Goal: Task Accomplishment & Management: Use online tool/utility

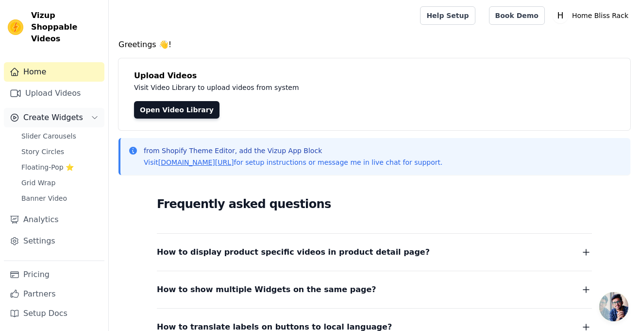
click at [59, 113] on button "Create Widgets" at bounding box center [54, 117] width 101 height 19
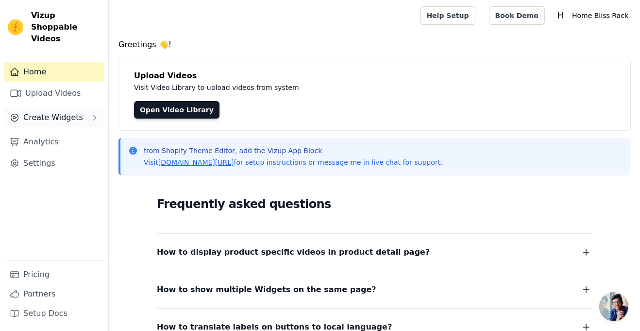
click at [59, 113] on button "Create Widgets" at bounding box center [54, 117] width 101 height 19
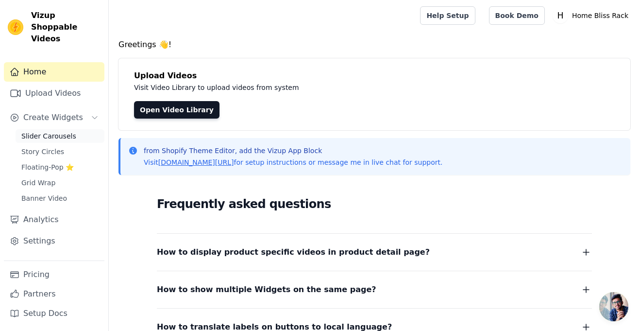
click at [55, 131] on span "Slider Carousels" at bounding box center [48, 136] width 55 height 10
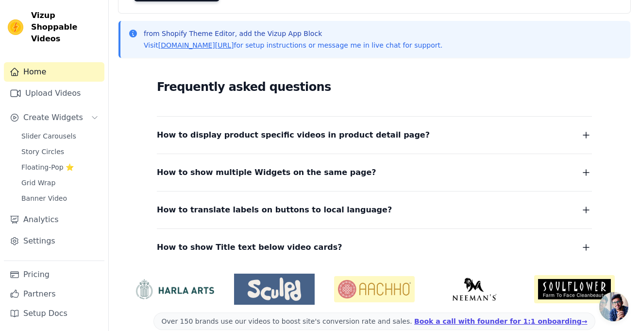
scroll to position [132, 0]
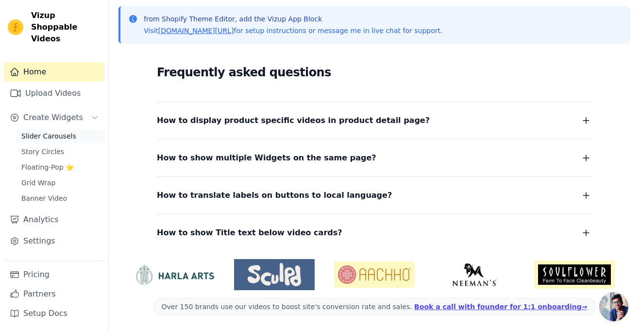
click at [58, 131] on span "Slider Carousels" at bounding box center [48, 136] width 55 height 10
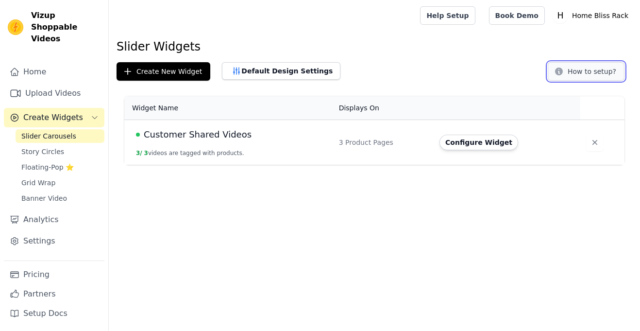
click at [575, 75] on button "How to setup?" at bounding box center [586, 71] width 77 height 18
click at [366, 105] on th "Displays On" at bounding box center [383, 108] width 101 height 24
click at [342, 108] on th "Displays On" at bounding box center [383, 108] width 101 height 24
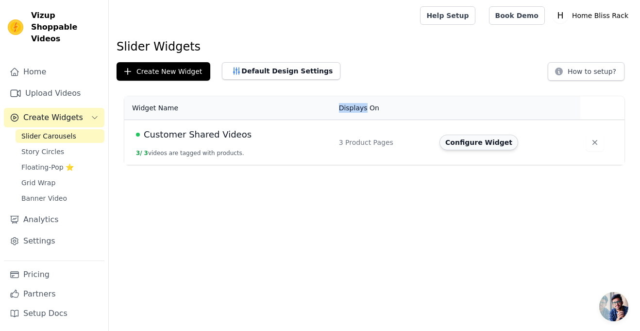
click at [459, 138] on button "Configure Widget" at bounding box center [478, 142] width 79 height 16
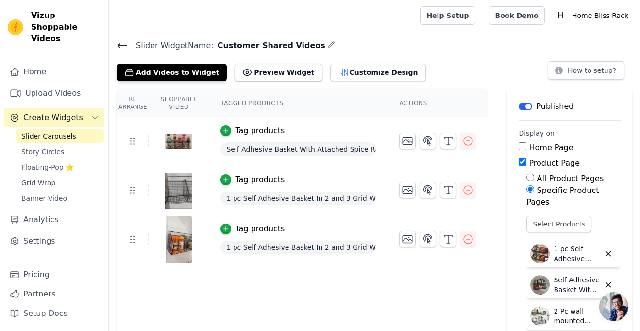
click at [524, 146] on input "Home Page" at bounding box center [523, 146] width 8 height 8
checkbox input "true"
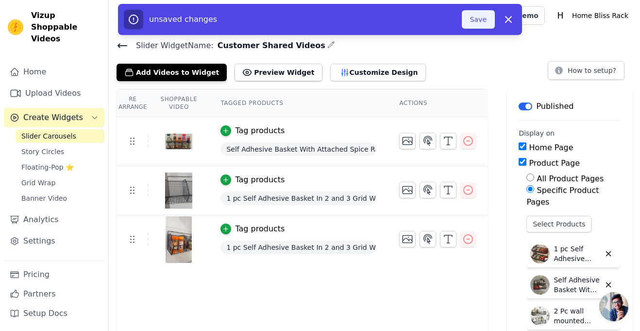
click at [477, 19] on button "Save" at bounding box center [478, 19] width 33 height 18
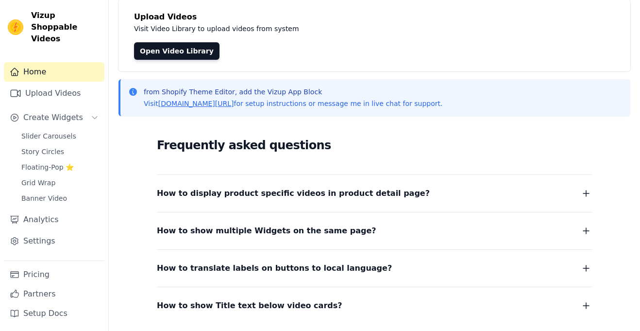
scroll to position [59, 0]
click at [50, 131] on span "Slider Carousels" at bounding box center [48, 136] width 55 height 10
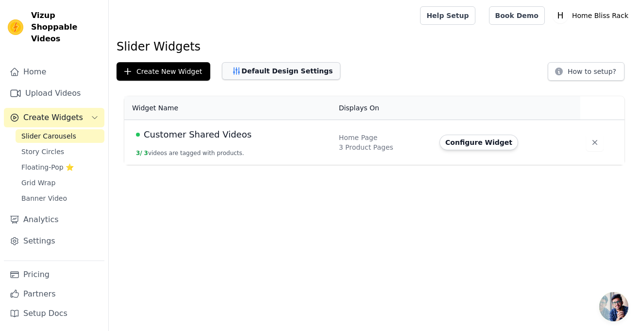
click at [300, 68] on button "Default Design Settings" at bounding box center [281, 70] width 118 height 17
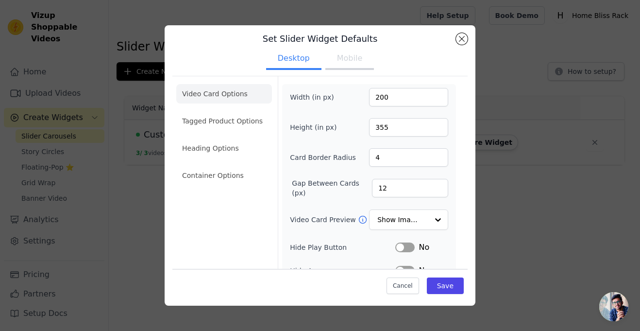
scroll to position [1, 0]
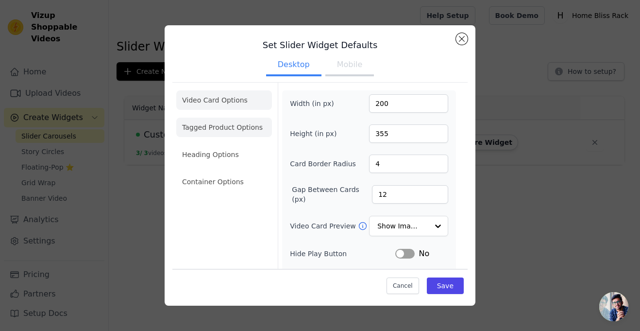
click at [230, 122] on li "Tagged Product Options" at bounding box center [224, 126] width 96 height 19
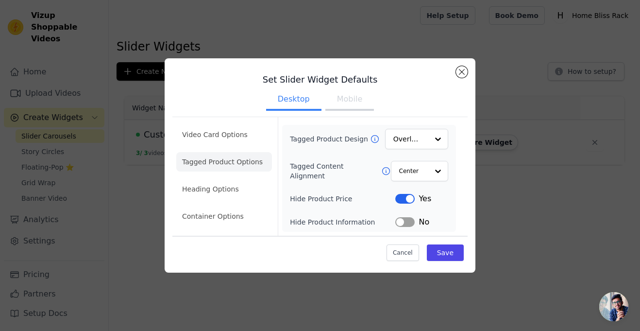
scroll to position [0, 0]
click at [403, 196] on button "Label" at bounding box center [404, 199] width 19 height 10
click at [243, 183] on li "Heading Options" at bounding box center [224, 188] width 96 height 19
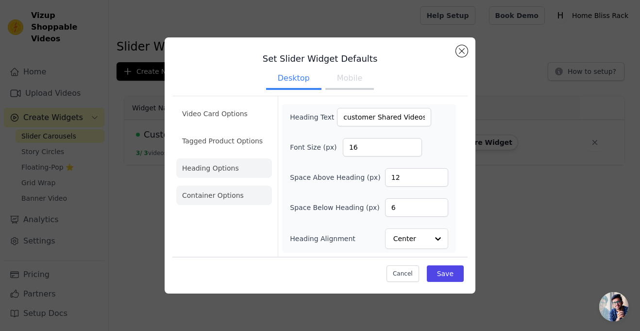
click at [250, 191] on li "Container Options" at bounding box center [224, 194] width 96 height 19
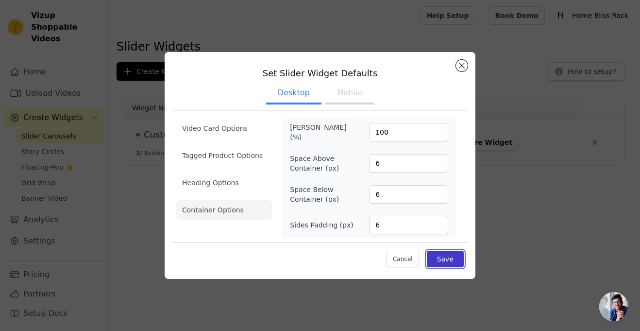
click at [450, 256] on button "Save" at bounding box center [445, 259] width 37 height 17
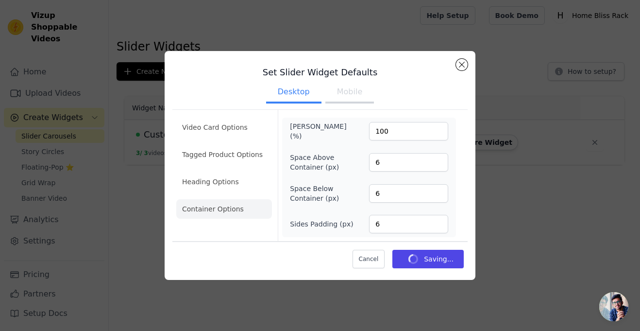
click at [340, 89] on button "Mobile" at bounding box center [349, 92] width 49 height 21
